Goal: Information Seeking & Learning: Check status

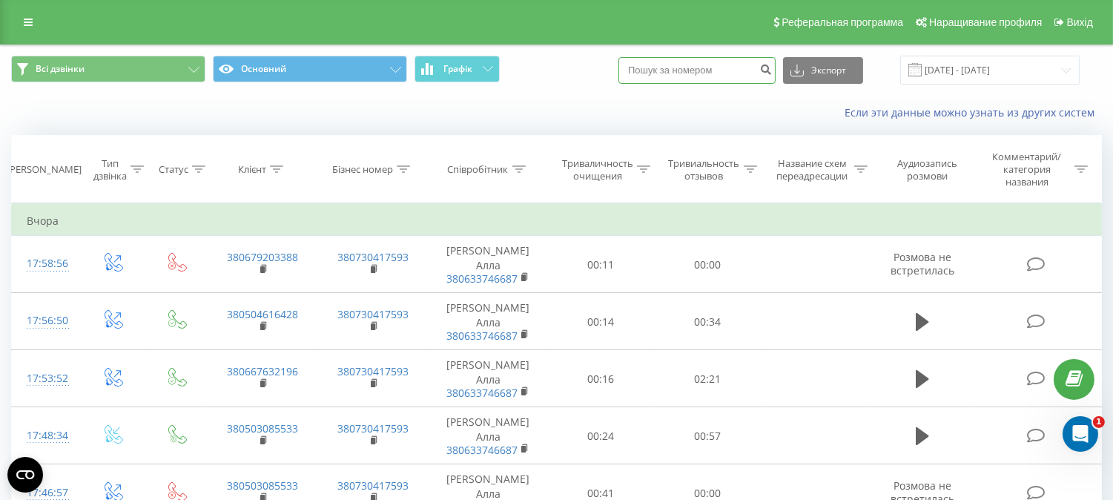
click at [698, 62] on input at bounding box center [696, 70] width 157 height 27
type input "0673521626"
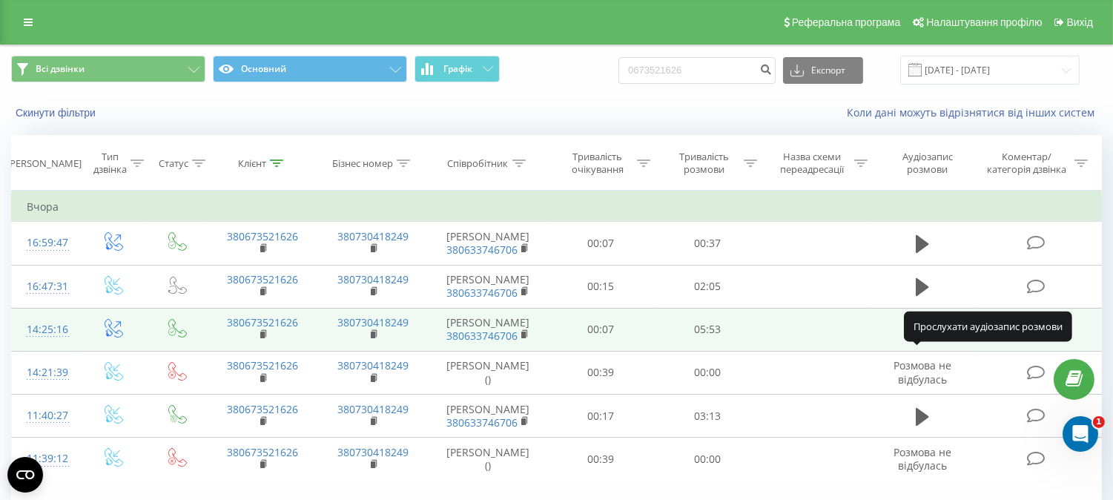
click at [919, 339] on icon at bounding box center [922, 330] width 13 height 18
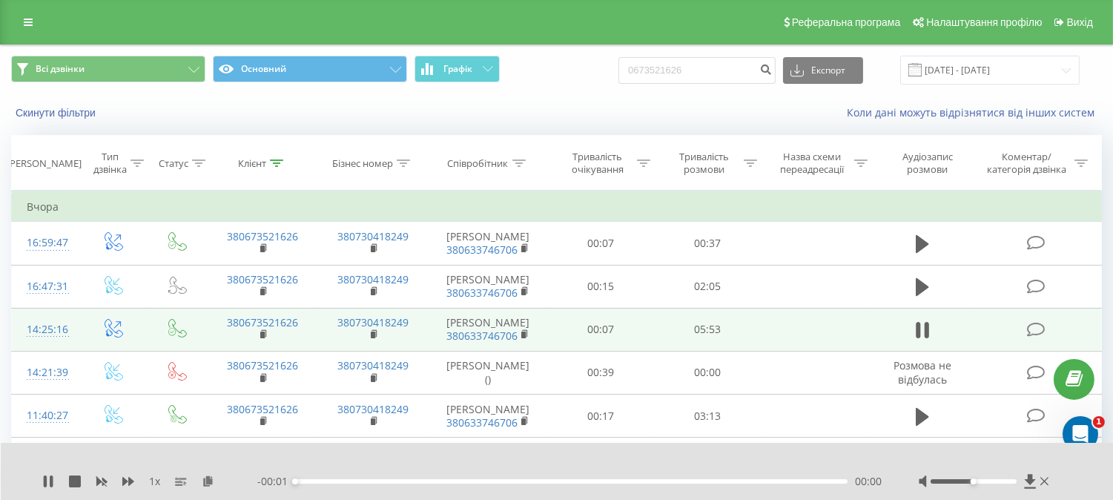
click at [945, 480] on div at bounding box center [973, 481] width 86 height 4
click at [443, 479] on div "01:33" at bounding box center [571, 481] width 552 height 4
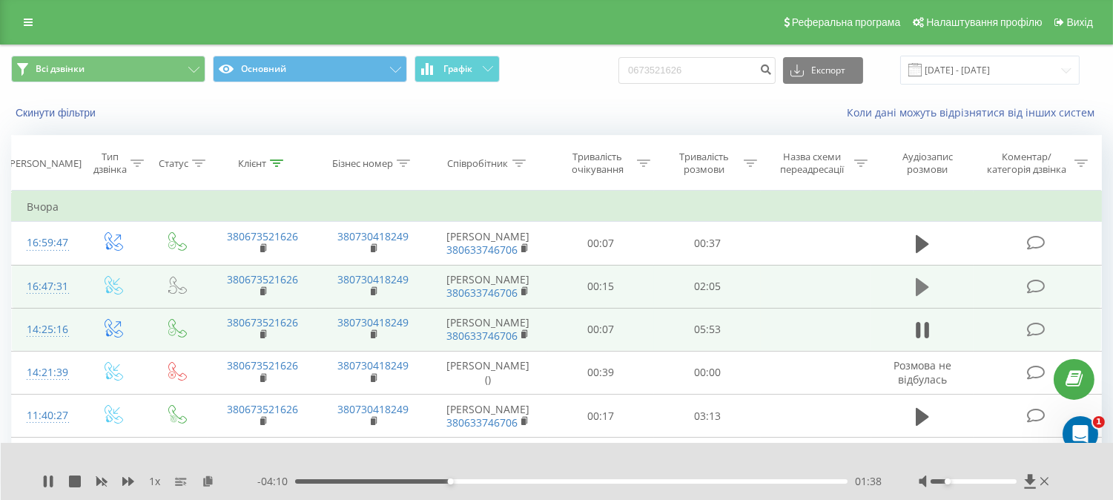
click at [919, 296] on icon at bounding box center [922, 287] width 13 height 18
click at [391, 482] on div "00:02" at bounding box center [571, 481] width 552 height 4
click at [528, 483] on div "00:26" at bounding box center [571, 481] width 552 height 4
click at [606, 479] on div "01:10" at bounding box center [571, 481] width 552 height 4
click at [695, 483] on div "- 00:43 01:21 01:21" at bounding box center [569, 481] width 624 height 15
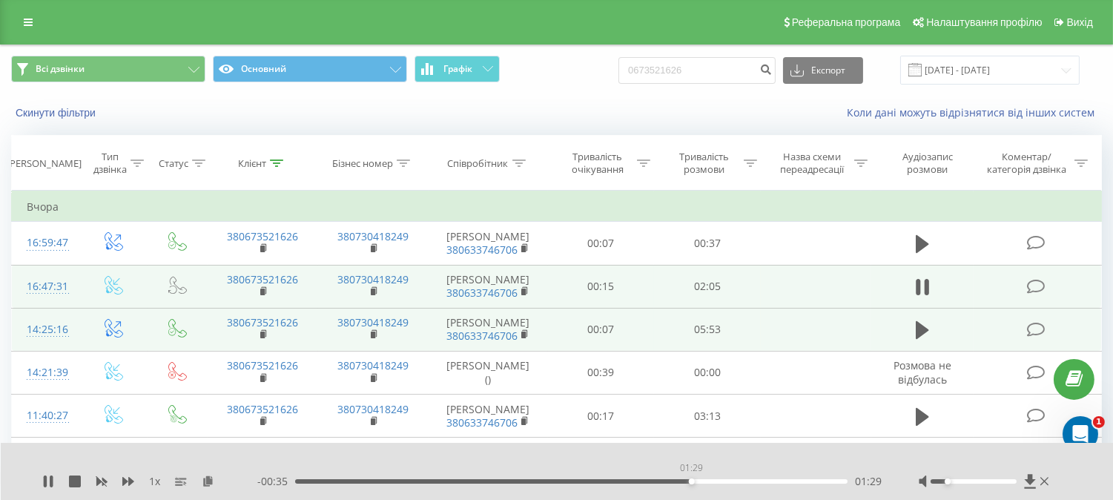
click at [691, 480] on div "01:29" at bounding box center [571, 481] width 552 height 4
click at [50, 483] on icon at bounding box center [51, 481] width 3 height 12
click at [1031, 483] on icon at bounding box center [1029, 481] width 11 height 14
